Goal: Transaction & Acquisition: Subscribe to service/newsletter

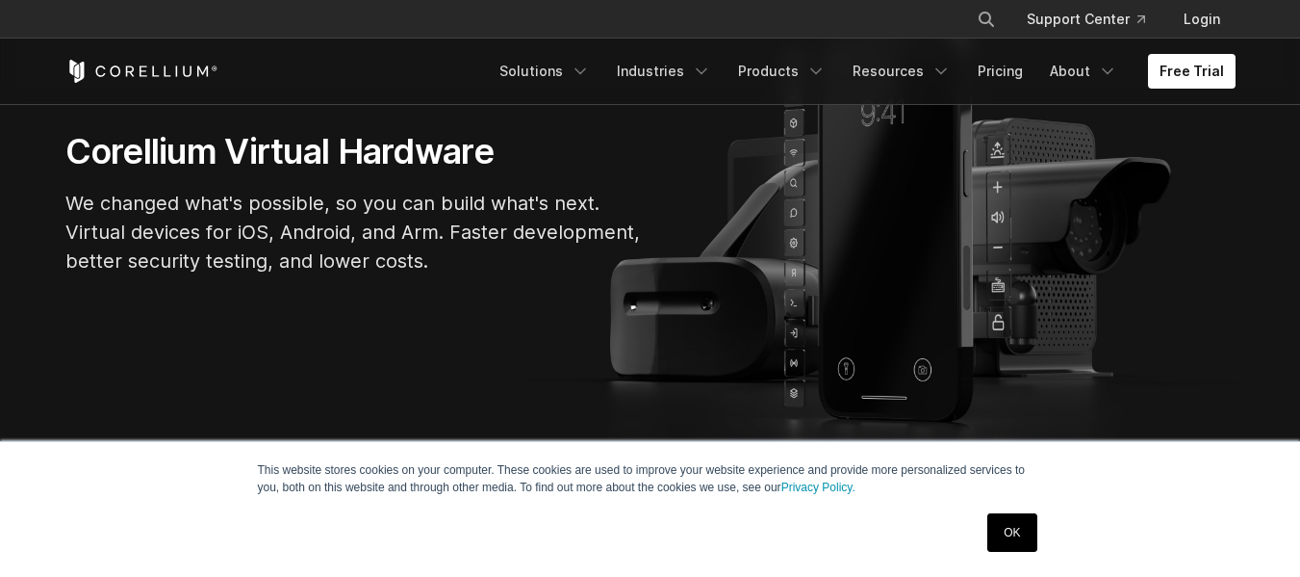
click at [1015, 542] on link "OK" at bounding box center [1012, 532] width 49 height 39
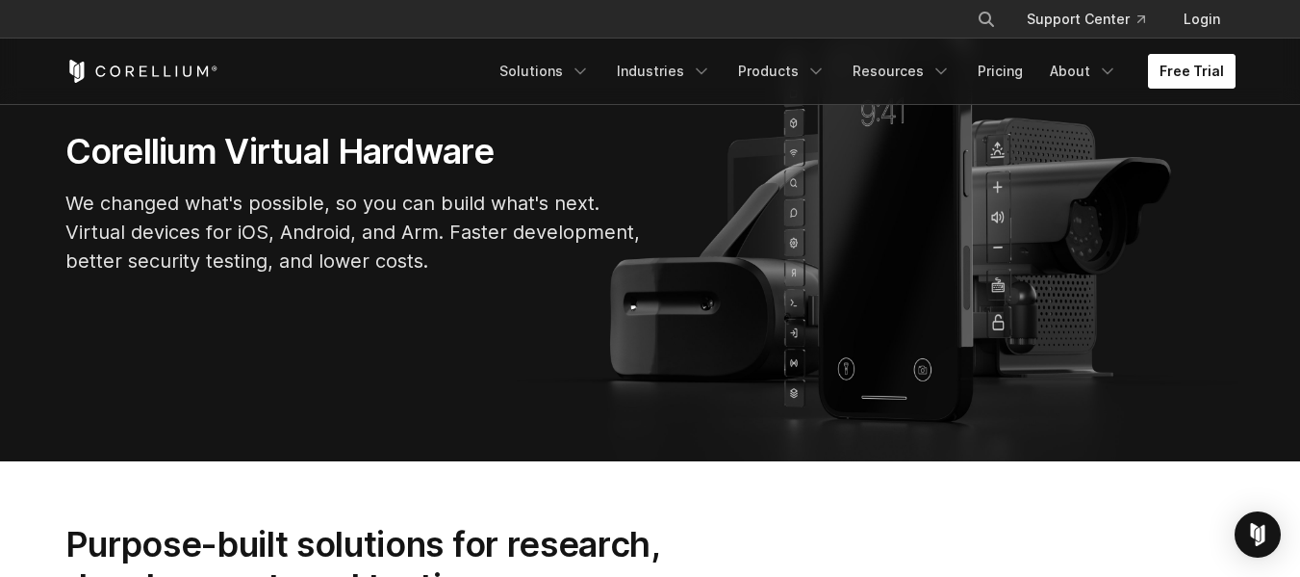
click at [1153, 70] on link "Free Trial" at bounding box center [1192, 71] width 88 height 35
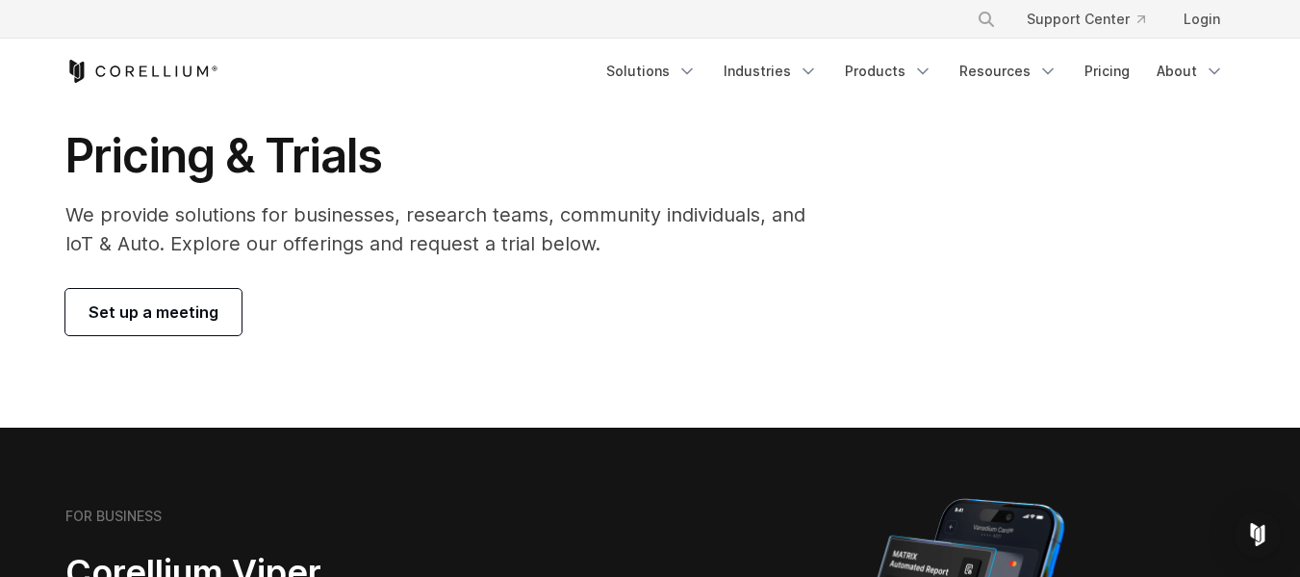
scroll to position [70, 0]
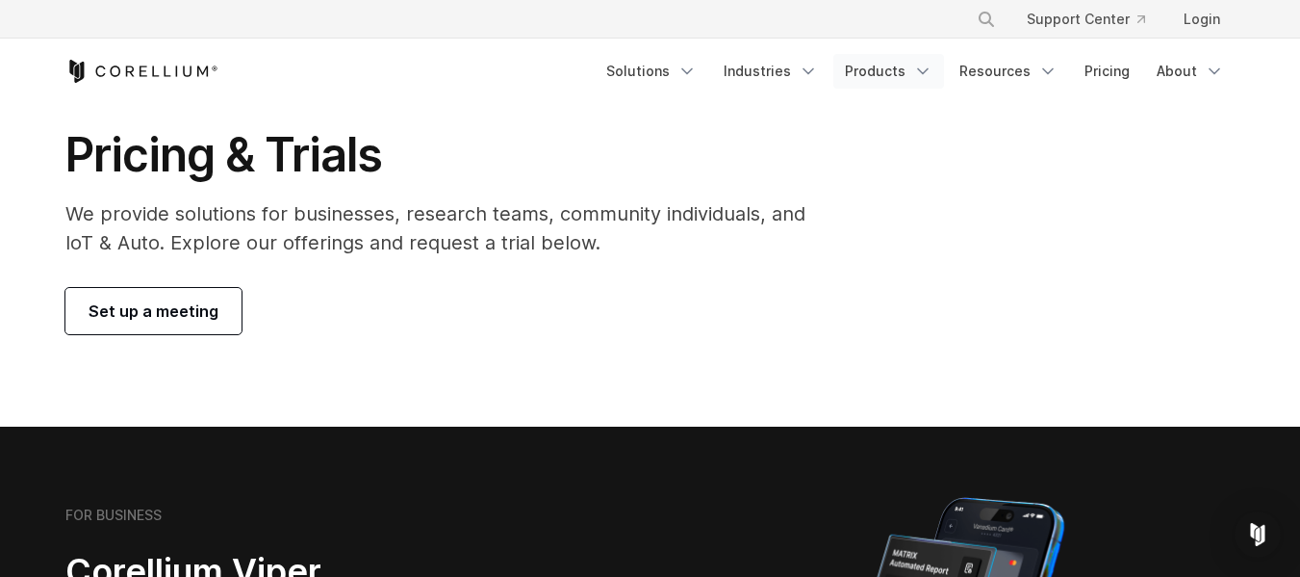
click at [871, 68] on link "Products" at bounding box center [889, 71] width 111 height 35
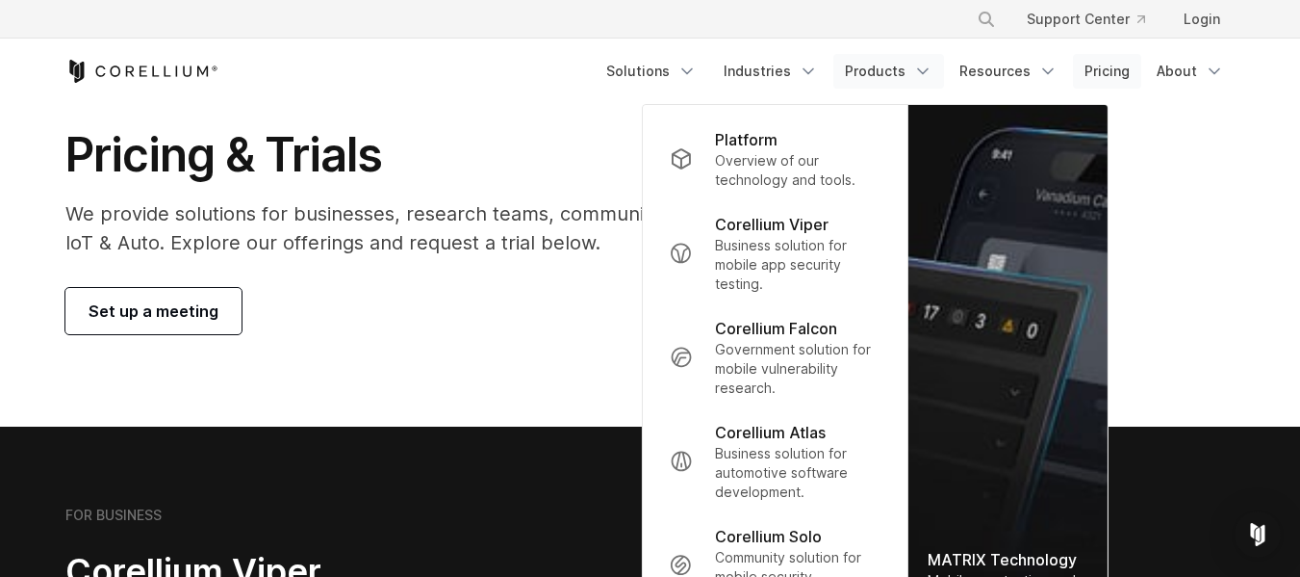
click at [1125, 77] on link "Pricing" at bounding box center [1107, 71] width 68 height 35
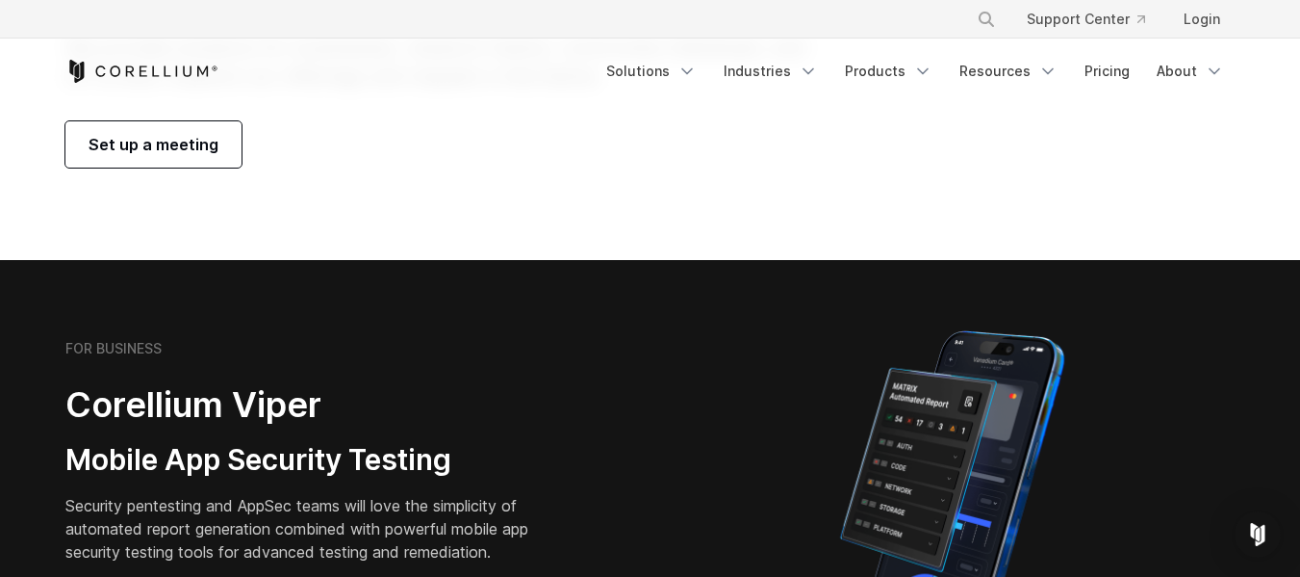
scroll to position [238, 0]
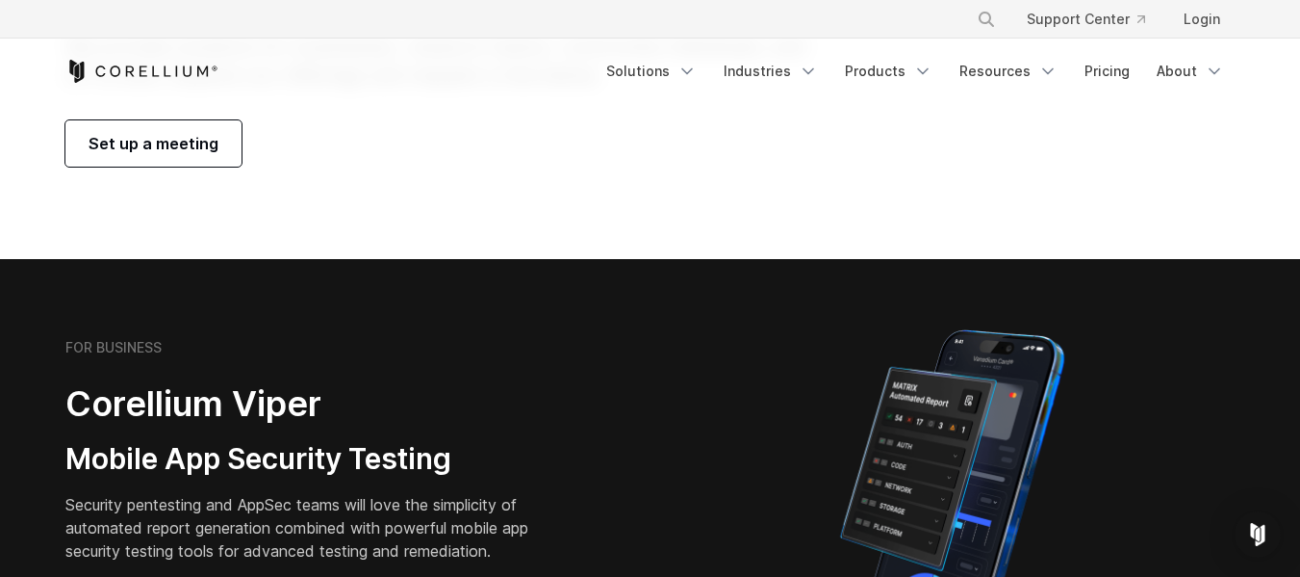
click at [199, 66] on icon "Corellium Home" at bounding box center [141, 71] width 153 height 23
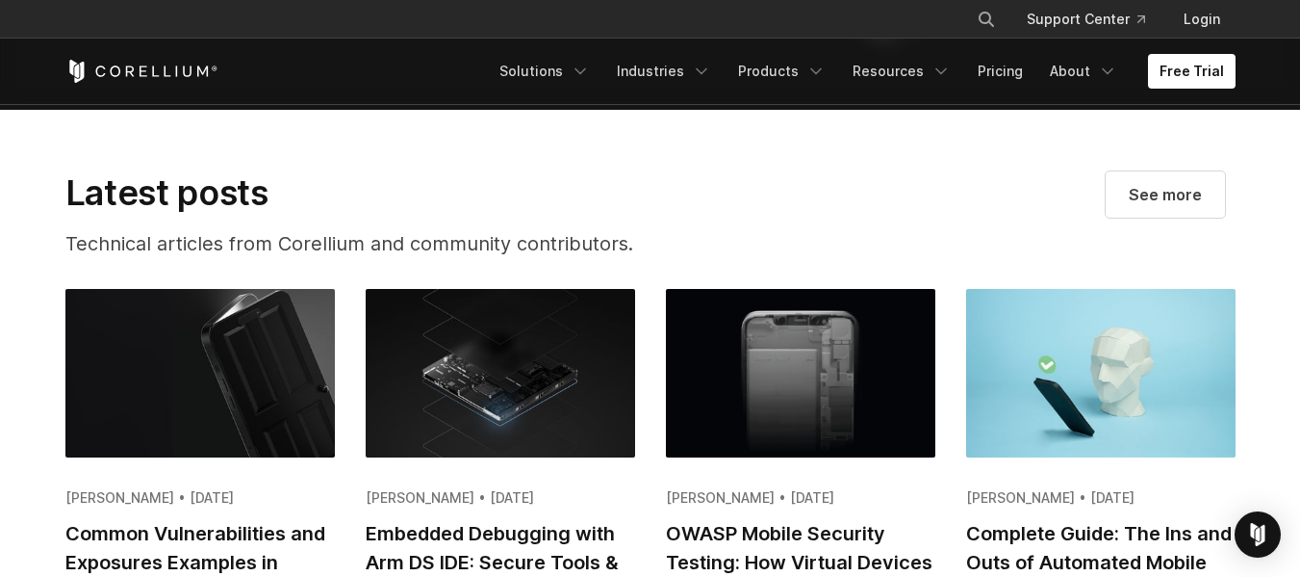
scroll to position [3504, 0]
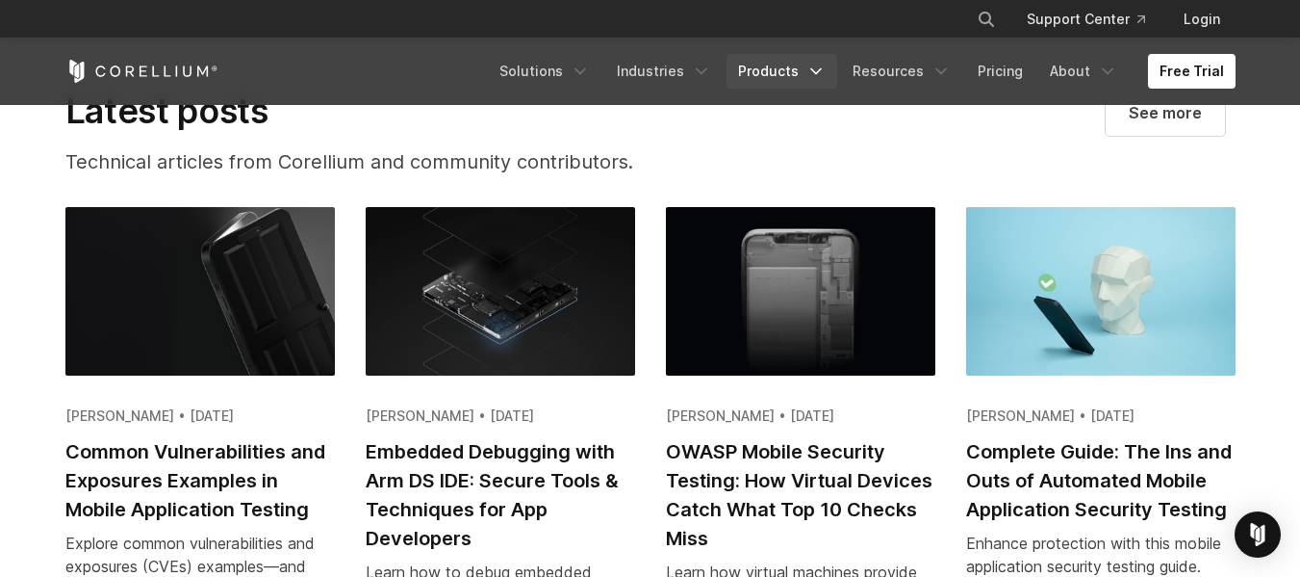
click at [754, 65] on link "Products" at bounding box center [782, 71] width 111 height 35
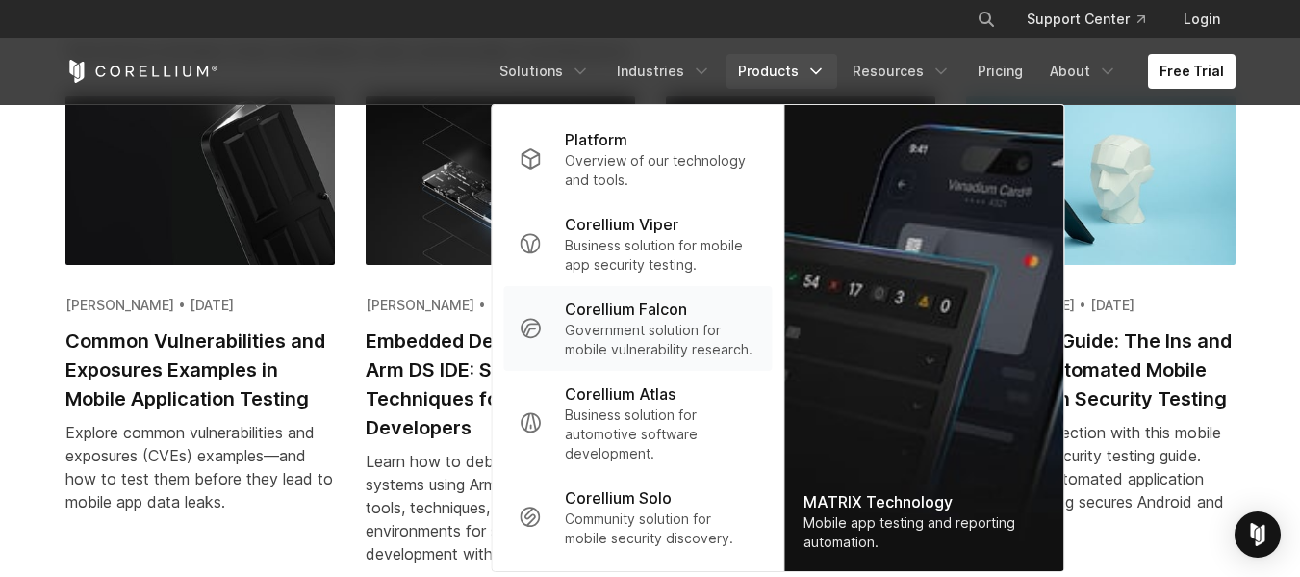
scroll to position [3677, 0]
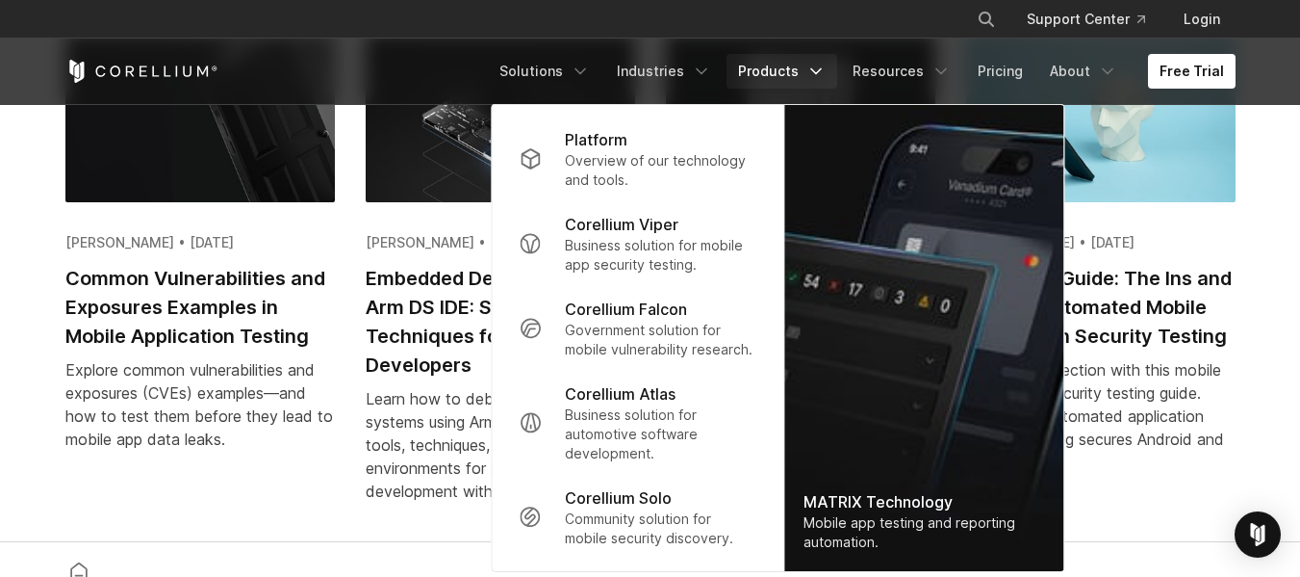
click at [1266, 429] on div "[PERSON_NAME] • [DATE] Common Vulnerabilities and Exposures Examples in Mobile …" at bounding box center [665, 279] width 1201 height 491
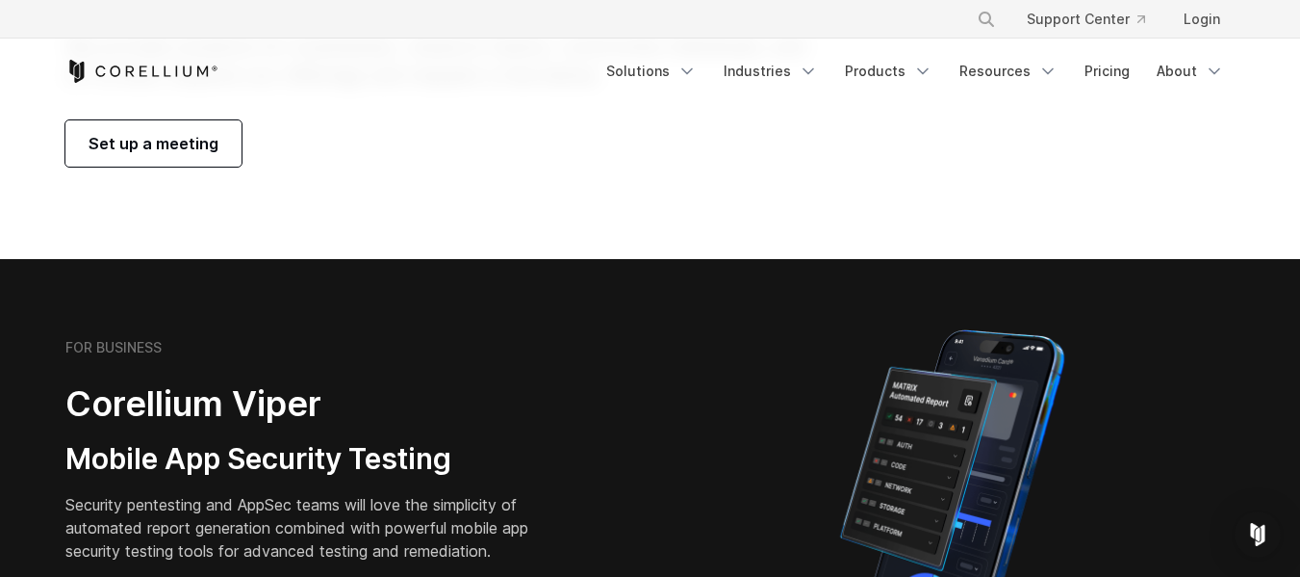
scroll to position [238, 0]
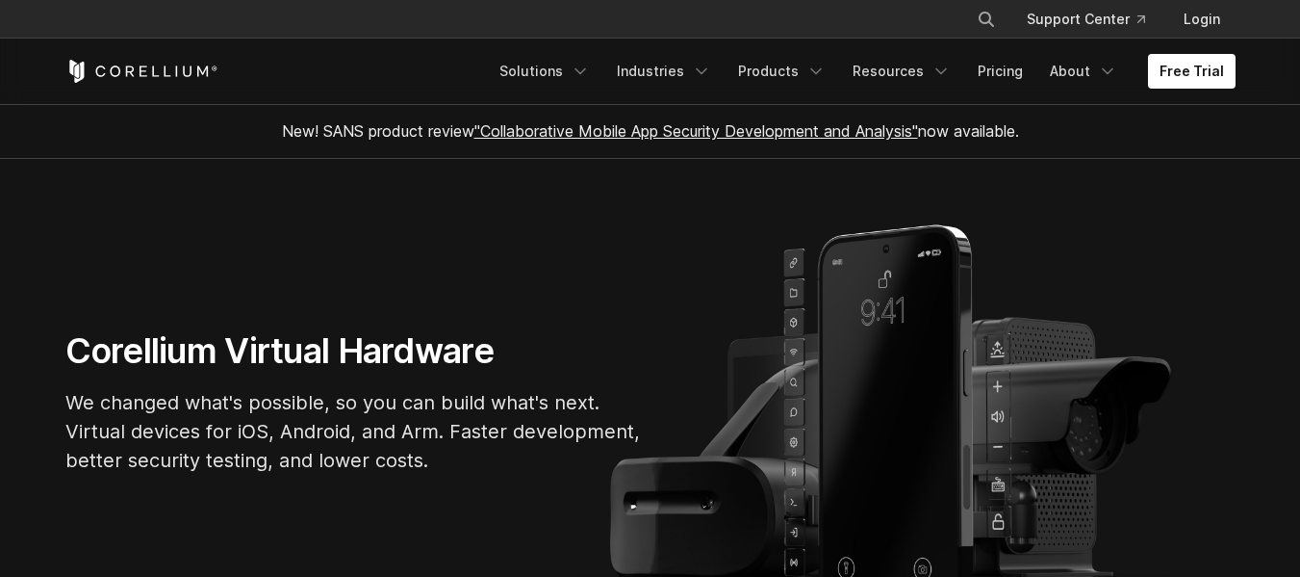
scroll to position [199, 0]
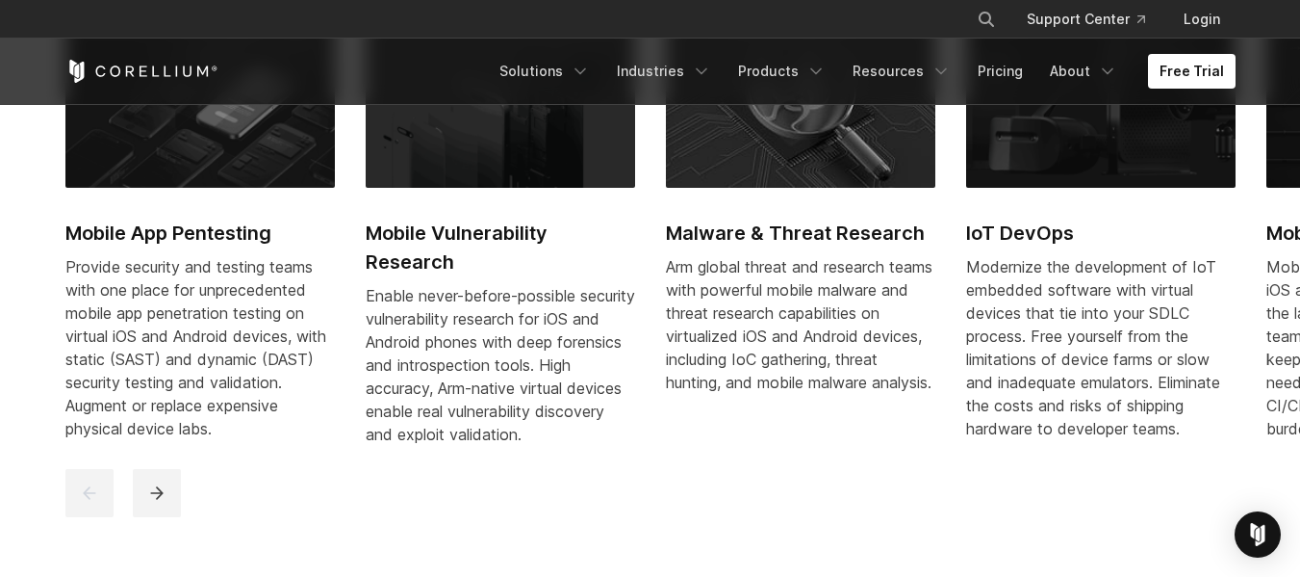
scroll to position [892, 0]
